Goal: Navigation & Orientation: Find specific page/section

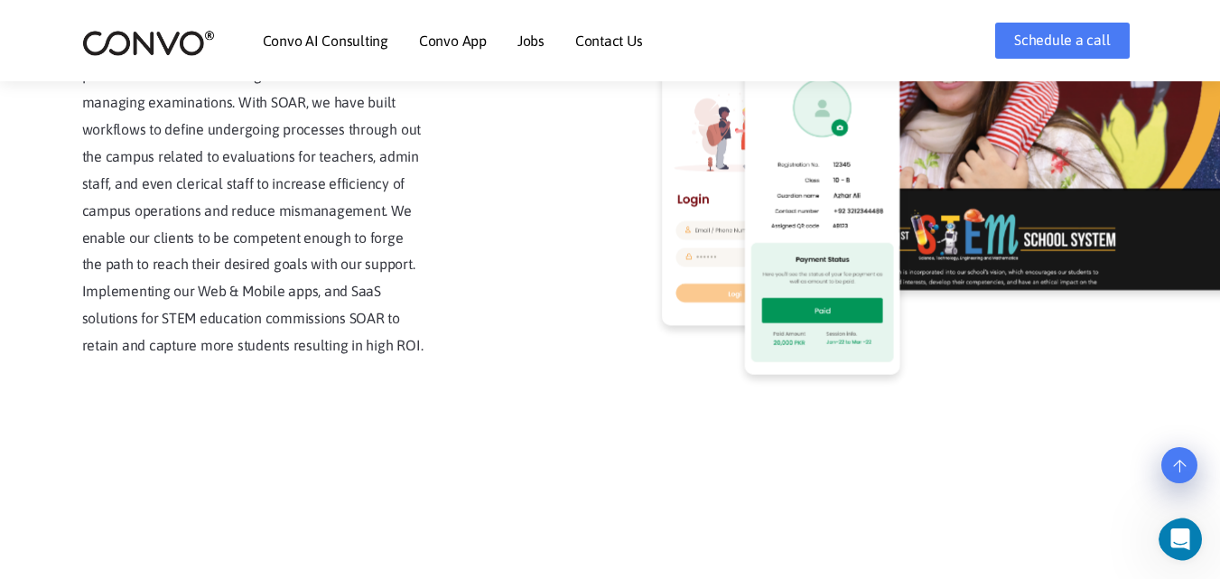
scroll to position [4223, 0]
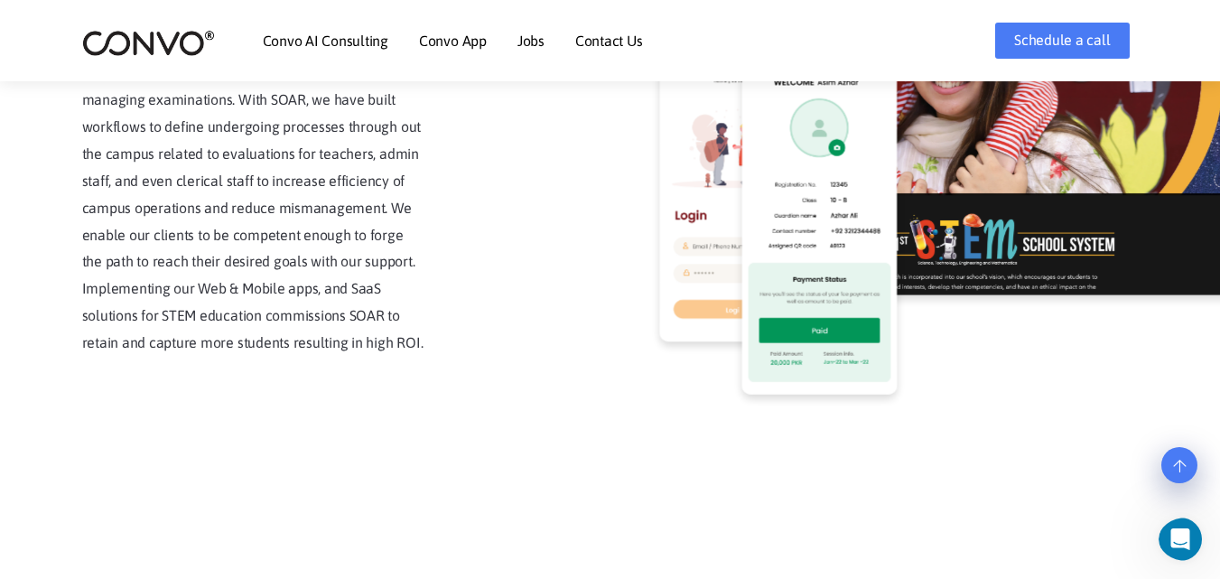
click at [521, 41] on link "Jobs" at bounding box center [530, 40] width 27 height 14
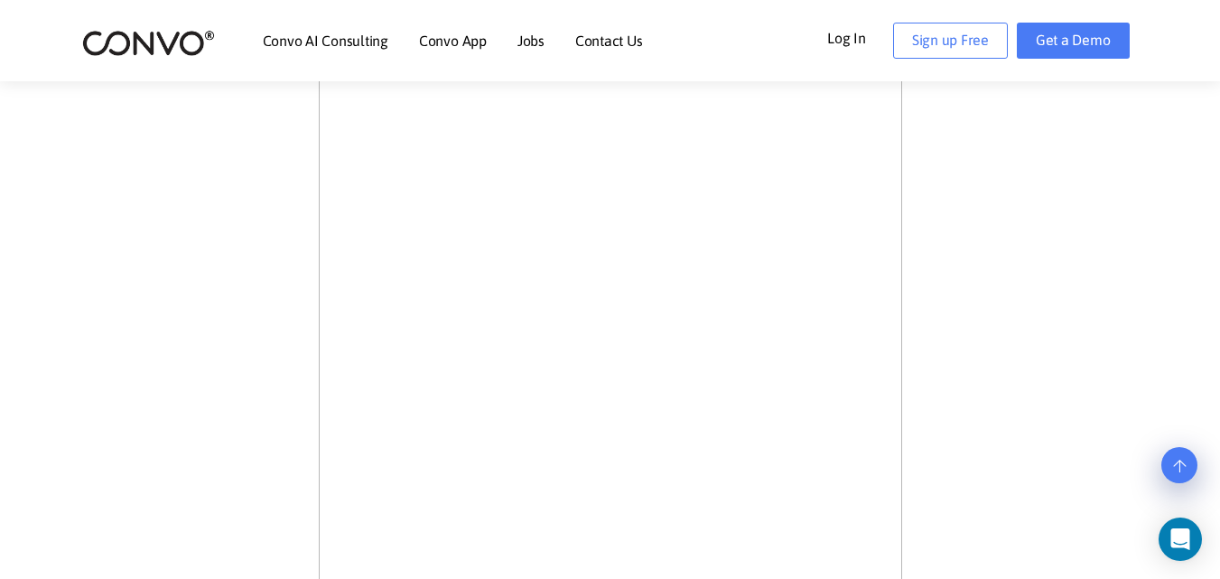
scroll to position [815, 0]
